Goal: Transaction & Acquisition: Purchase product/service

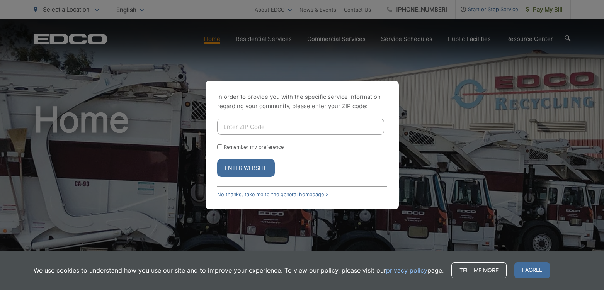
click at [286, 121] on input "Enter ZIP Code" at bounding box center [300, 127] width 167 height 16
type input "91942"
click at [256, 169] on button "Enter Website" at bounding box center [246, 168] width 58 height 18
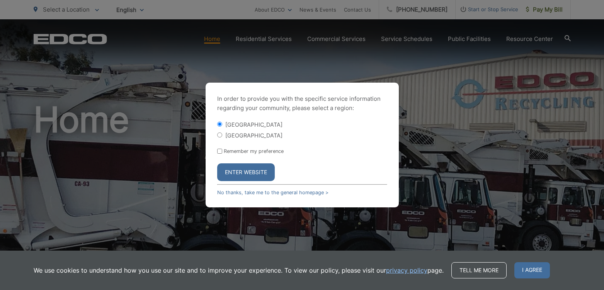
click at [263, 177] on button "Enter Website" at bounding box center [246, 172] width 58 height 18
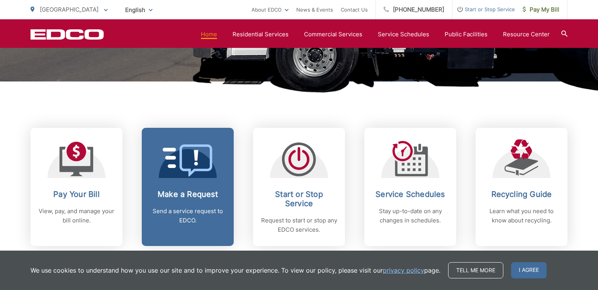
scroll to position [270, 0]
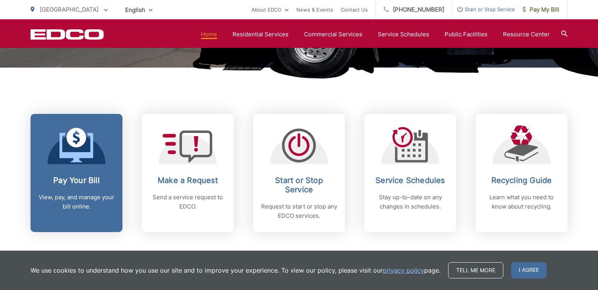
click at [68, 161] on icon at bounding box center [76, 145] width 34 height 35
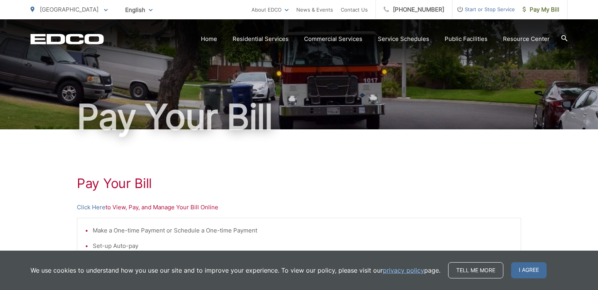
scroll to position [77, 0]
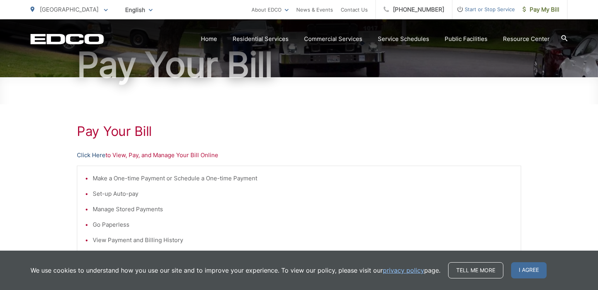
click at [95, 154] on link "Click Here" at bounding box center [91, 155] width 29 height 9
